Goal: Transaction & Acquisition: Purchase product/service

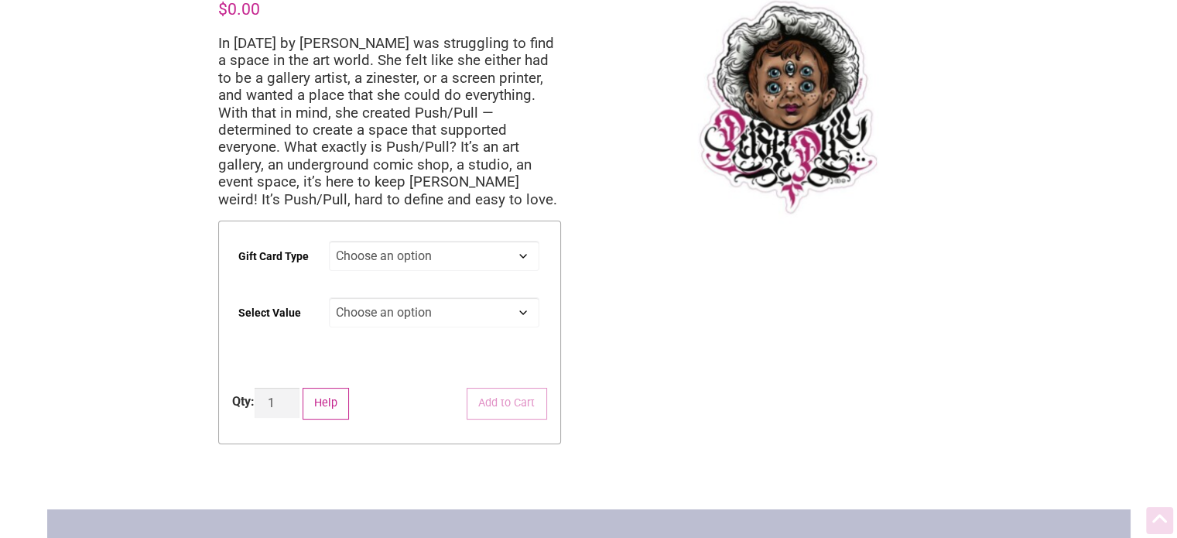
scroll to position [155, 0]
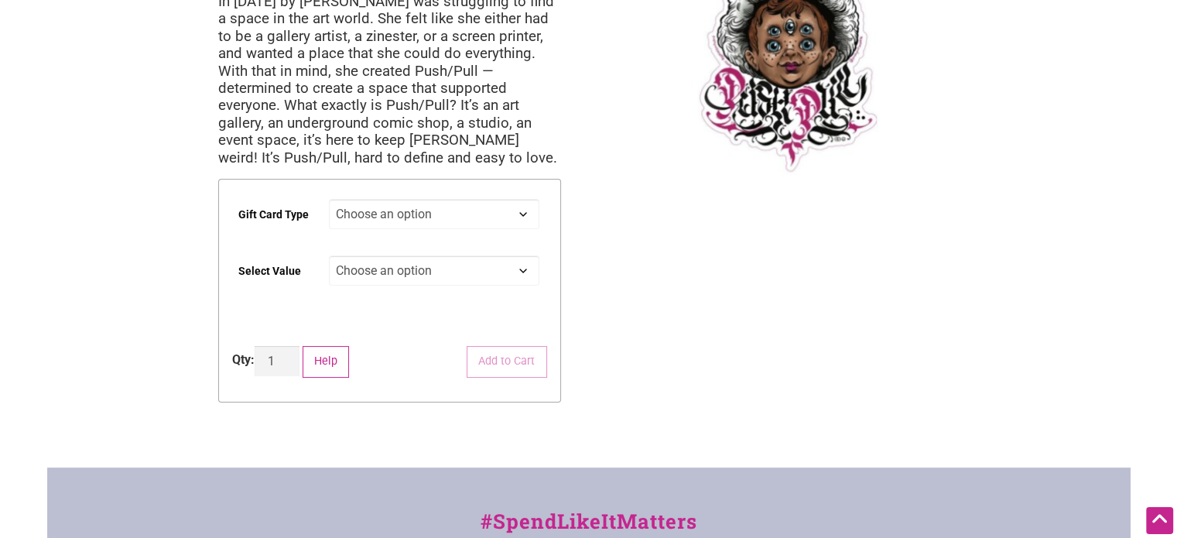
click at [495, 221] on select "Choose an option Digital Physical" at bounding box center [434, 214] width 211 height 30
click at [329, 199] on select "Choose an option Digital Physical" at bounding box center [434, 214] width 211 height 30
select select "Digital"
click at [406, 273] on select "Choose an option $25 $50 $100 $200 $500" at bounding box center [434, 270] width 211 height 30
select select "$25"
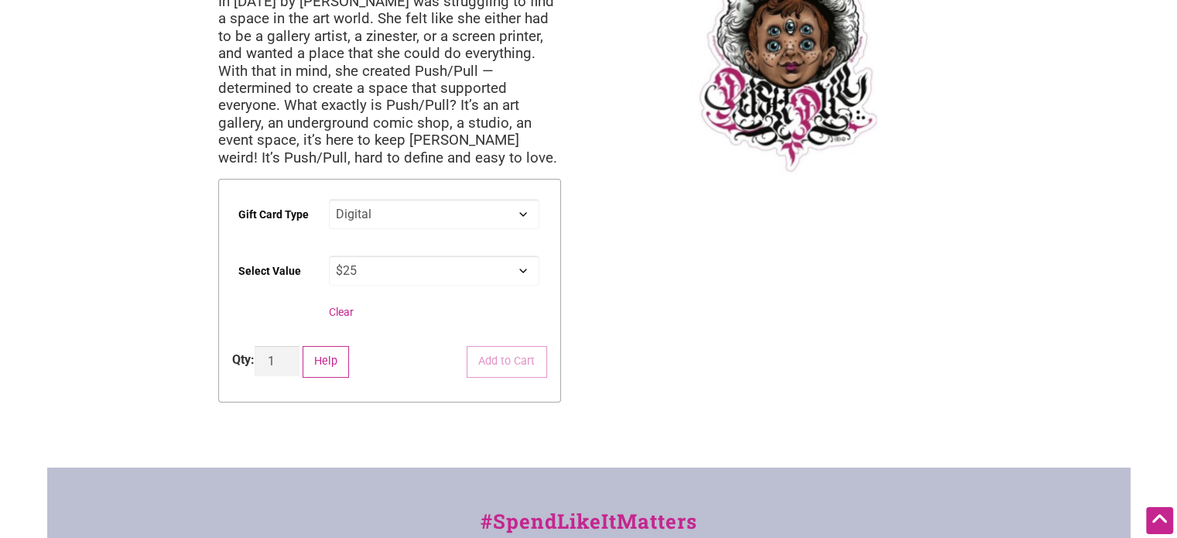
click at [329, 255] on select "Choose an option $25 $50 $100 $200 $500" at bounding box center [434, 270] width 211 height 30
select select "Digital"
select select "$25"
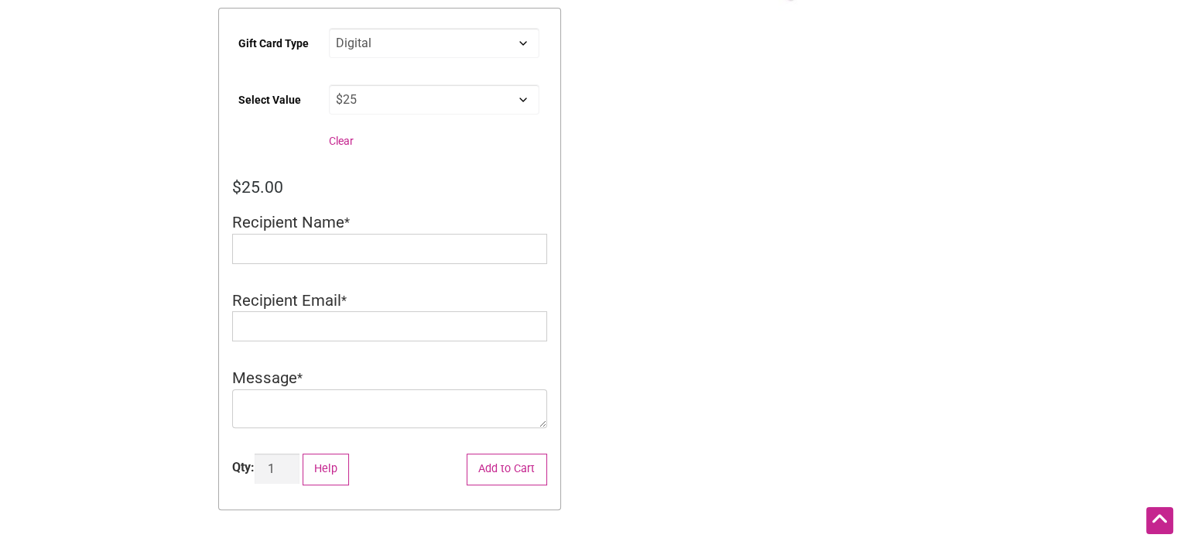
scroll to position [0, 0]
